Goal: Task Accomplishment & Management: Manage account settings

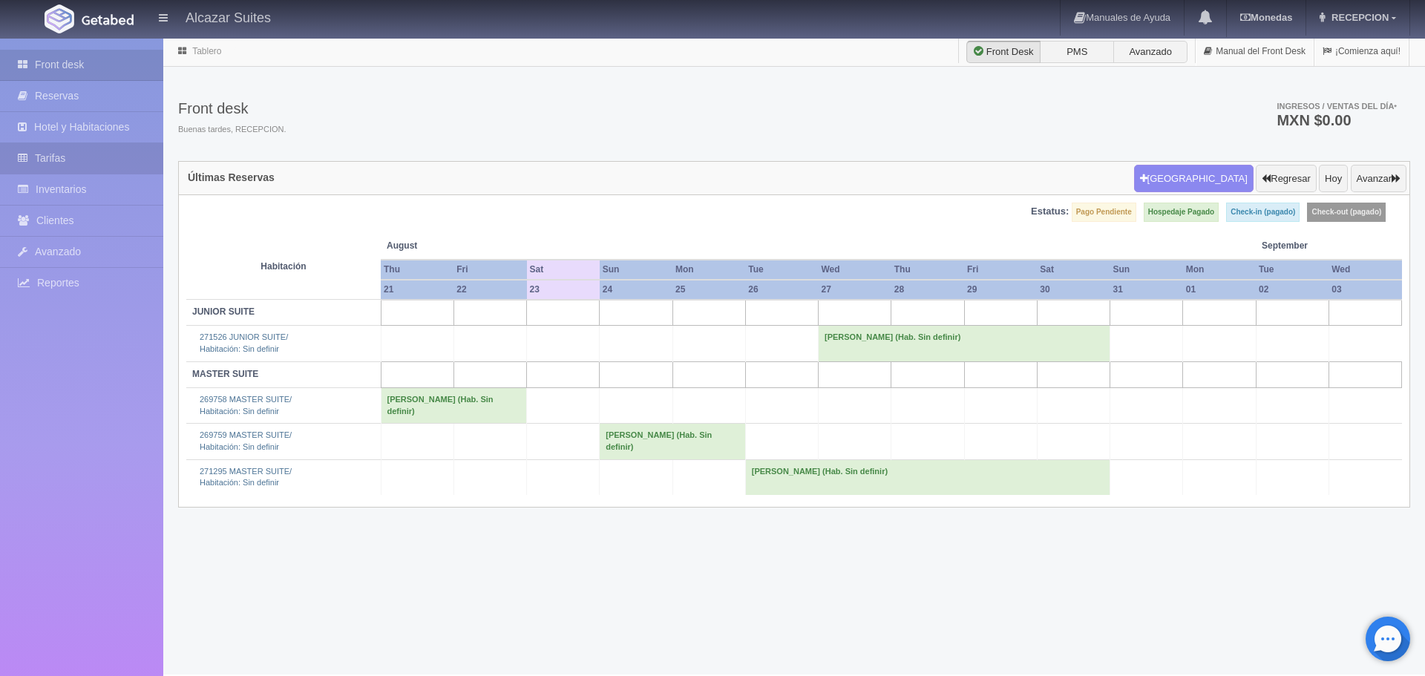
click at [62, 162] on link "Tarifas" at bounding box center [81, 158] width 163 height 30
click at [90, 189] on link "Inventarios" at bounding box center [81, 189] width 163 height 30
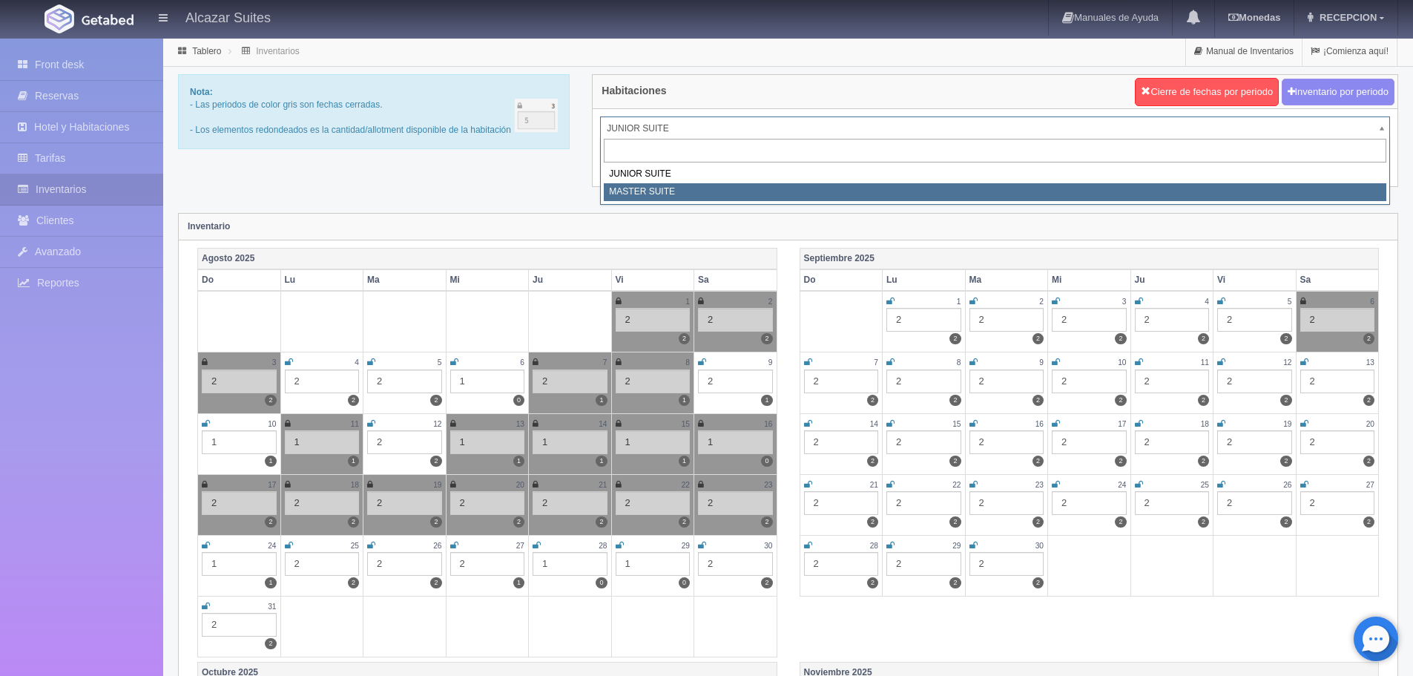
select select "305"
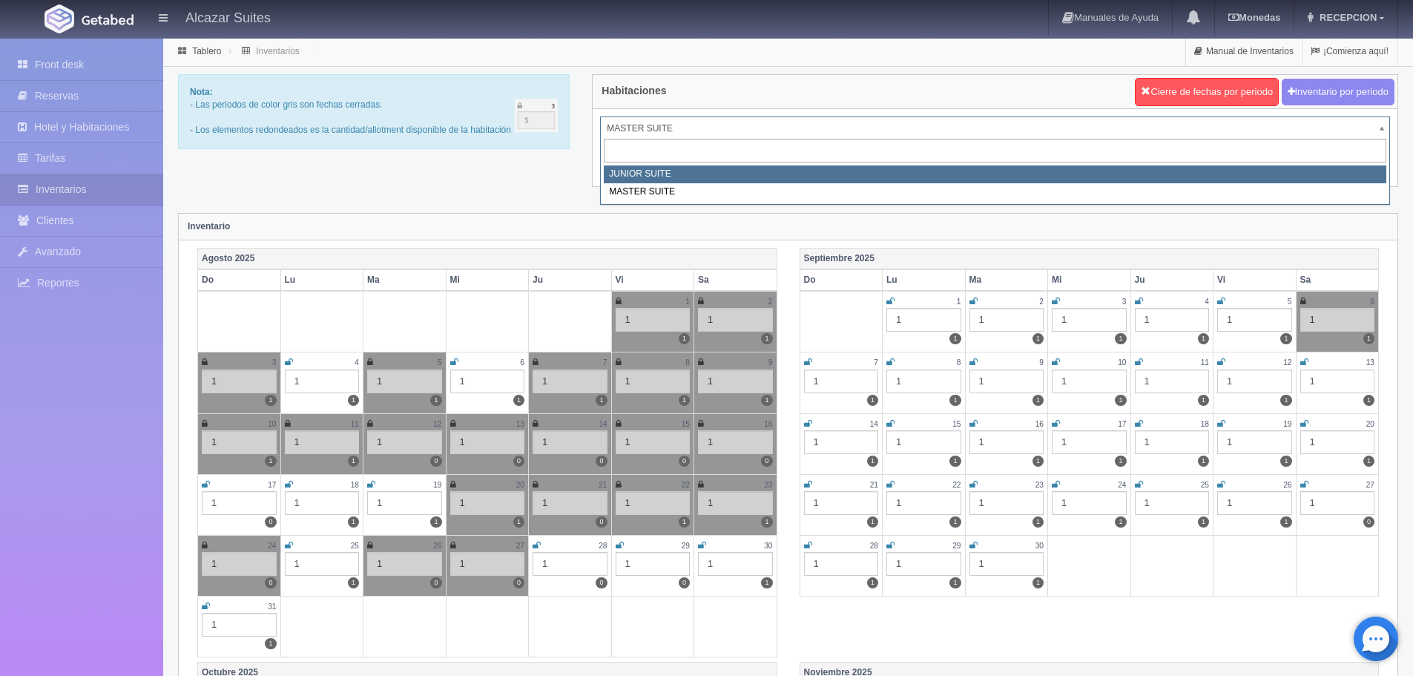
select select "304"
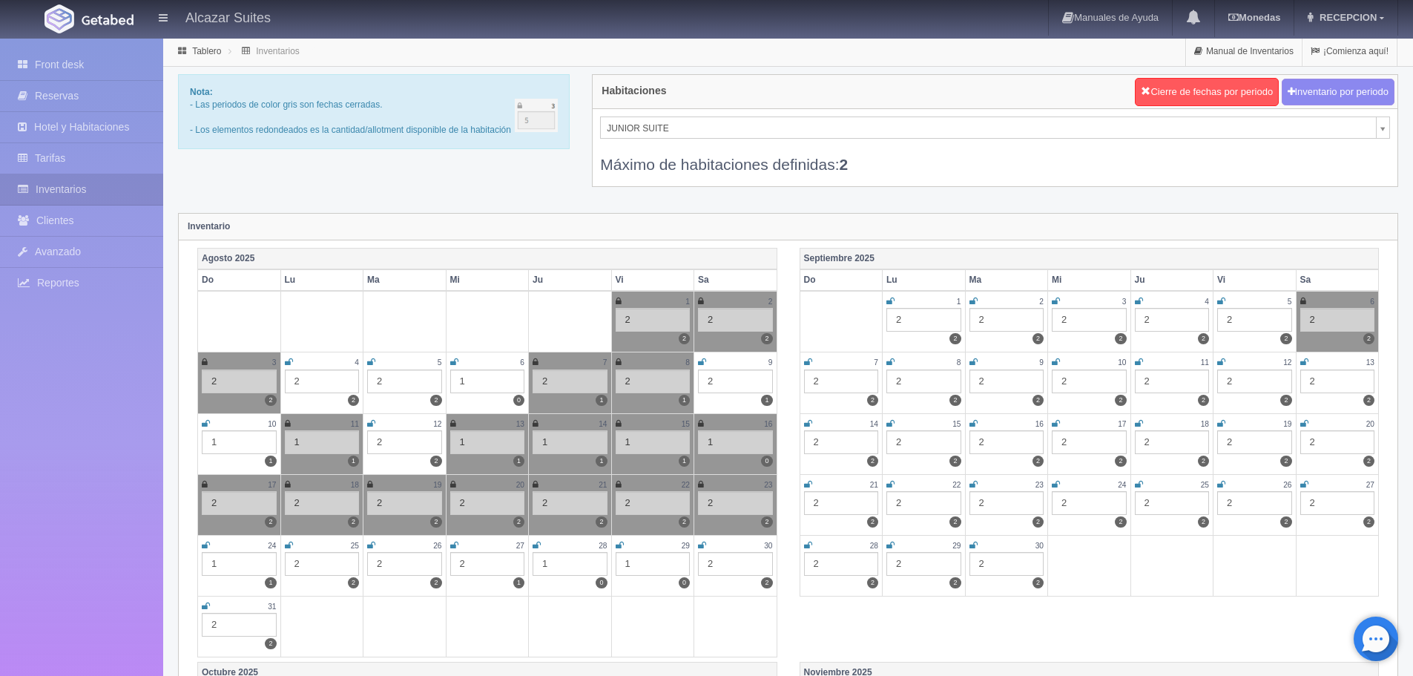
click at [210, 549] on icon at bounding box center [206, 545] width 8 height 9
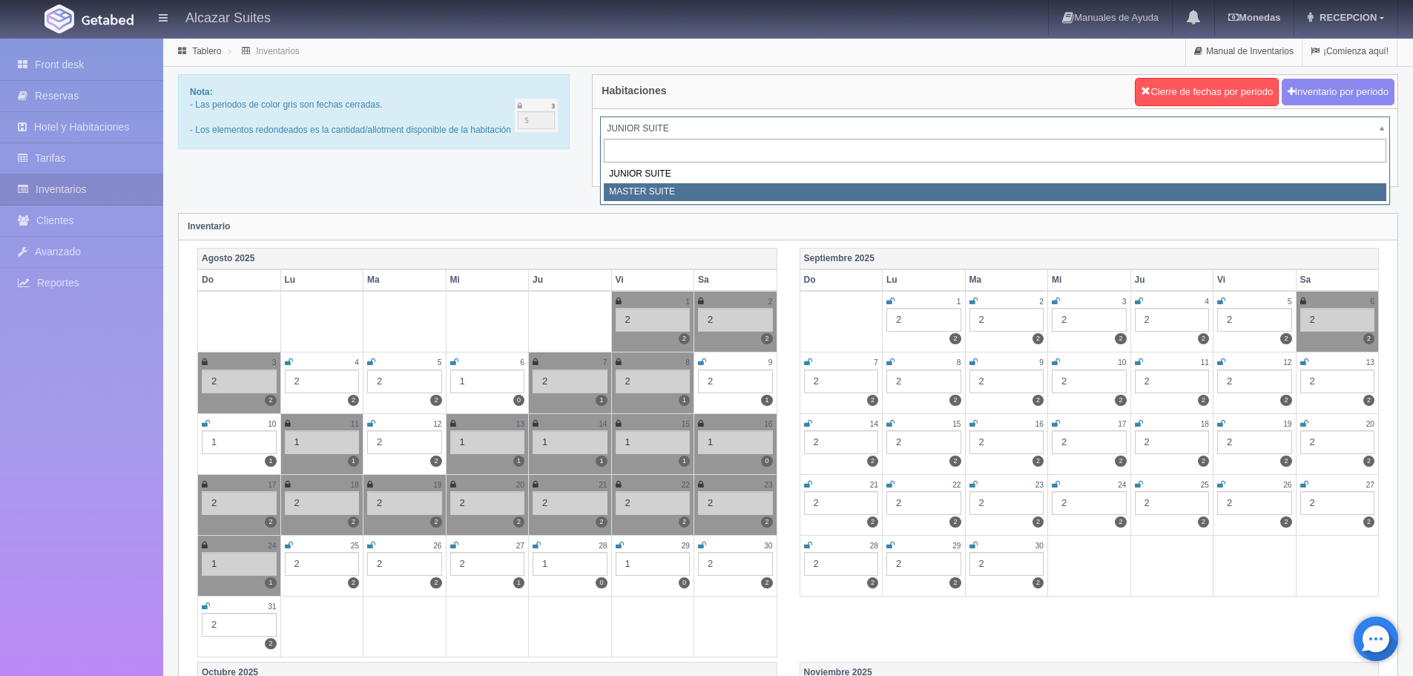
select select "305"
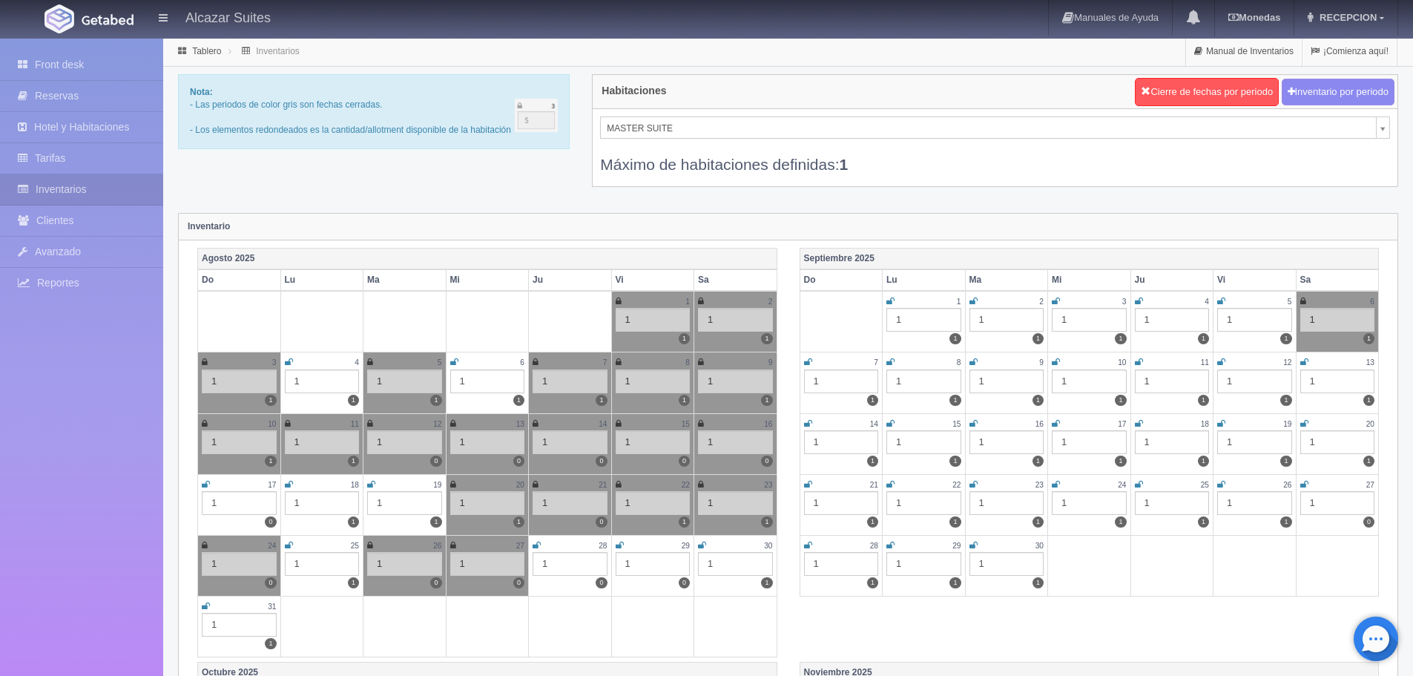
click at [286, 548] on icon at bounding box center [289, 545] width 8 height 9
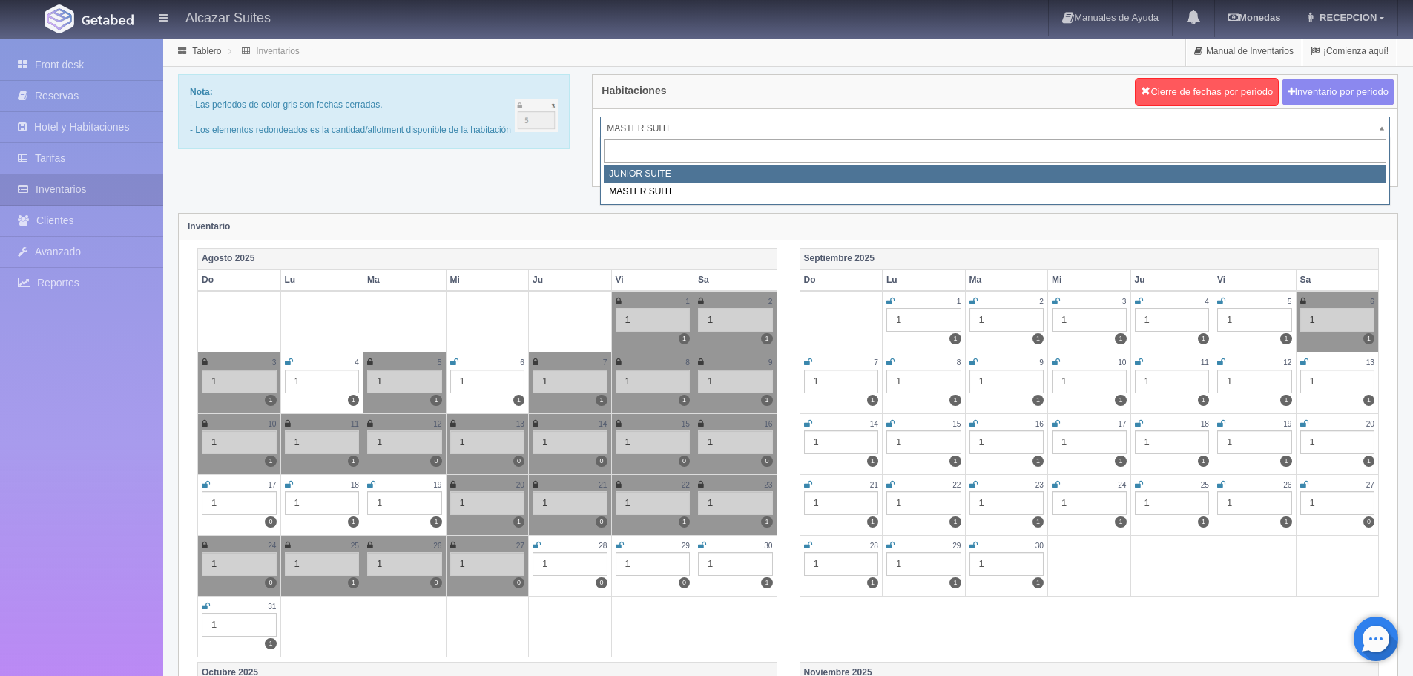
select select "304"
